Goal: Task Accomplishment & Management: Use online tool/utility

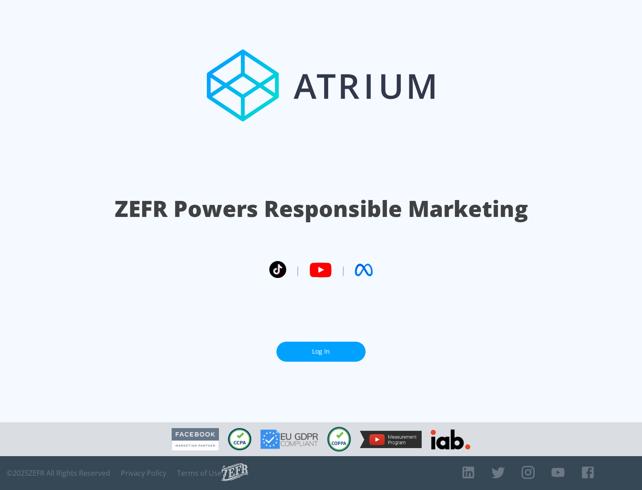
click at [321, 352] on link "Log In" at bounding box center [320, 352] width 89 height 20
